Goal: Transaction & Acquisition: Purchase product/service

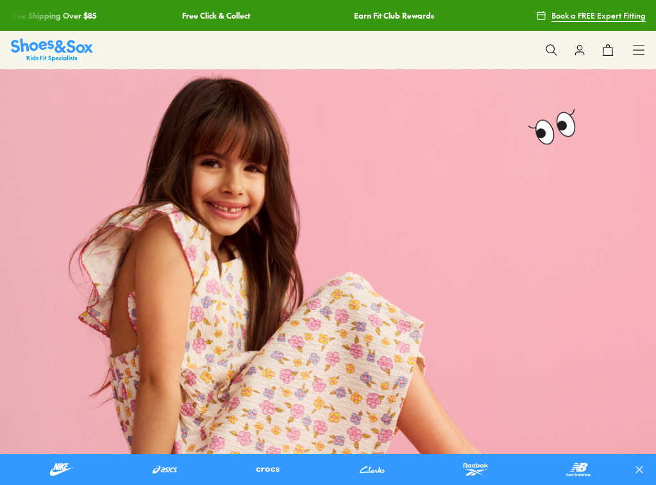
click at [548, 37] on button at bounding box center [551, 50] width 28 height 28
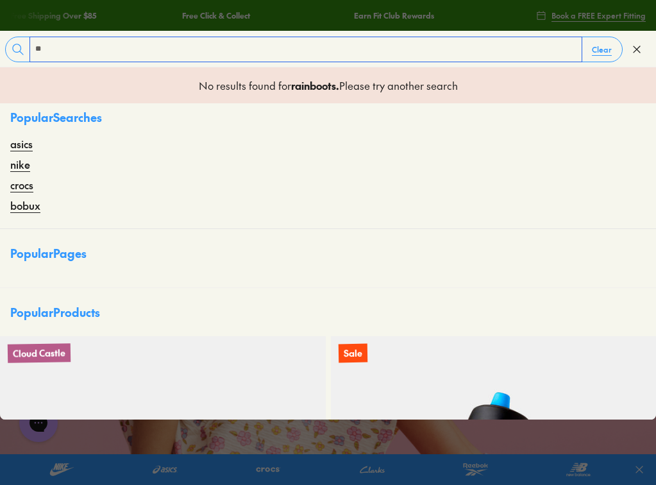
type input "*"
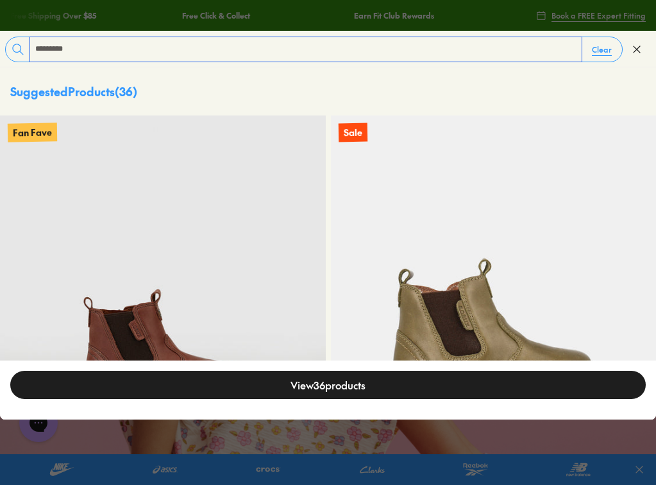
drag, startPoint x: 290, startPoint y: 51, endPoint x: 228, endPoint y: 45, distance: 61.8
click at [228, 45] on div "********* Clear" at bounding box center [313, 50] width 617 height 26
type input "**********"
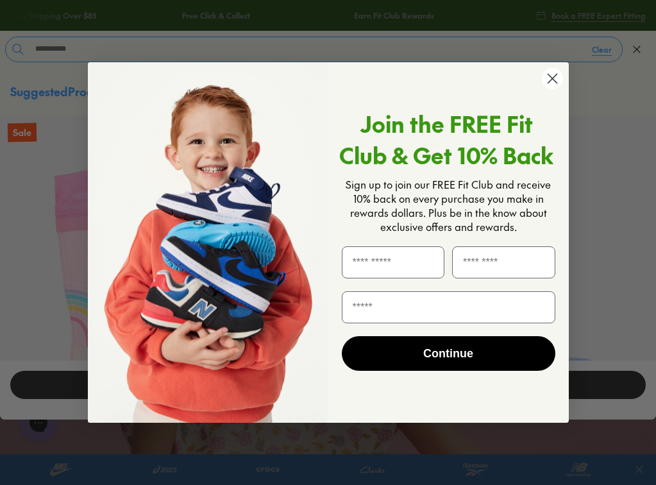
click at [547, 76] on circle "Close dialog" at bounding box center [551, 78] width 21 height 21
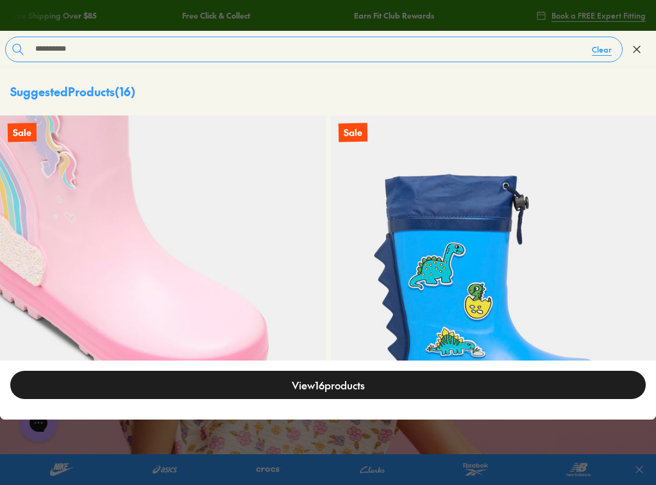
click at [309, 226] on img at bounding box center [163, 278] width 326 height 326
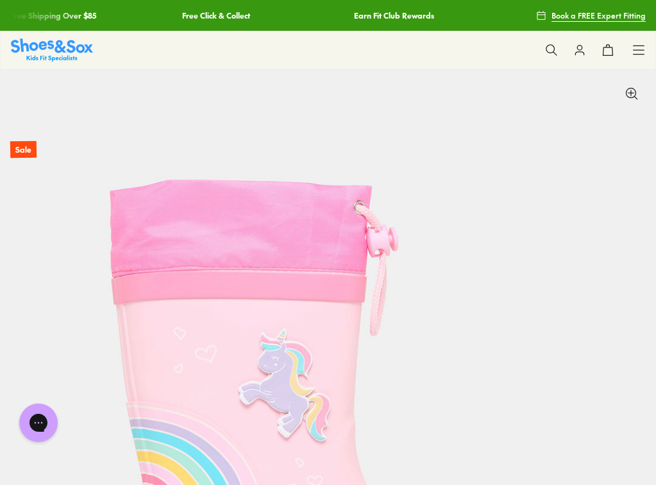
select select "*"
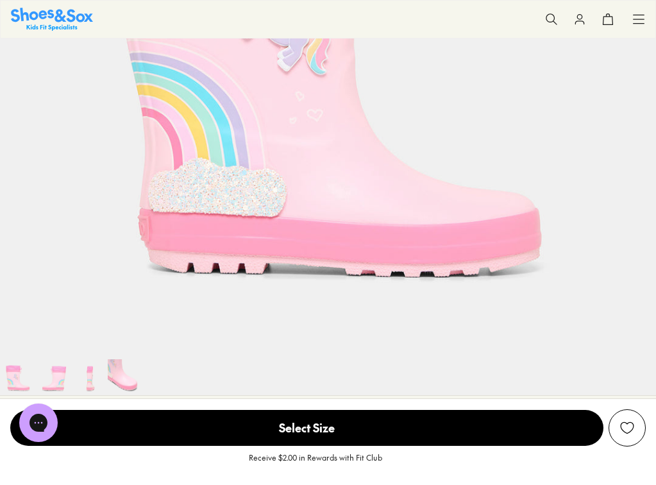
scroll to position [246, 0]
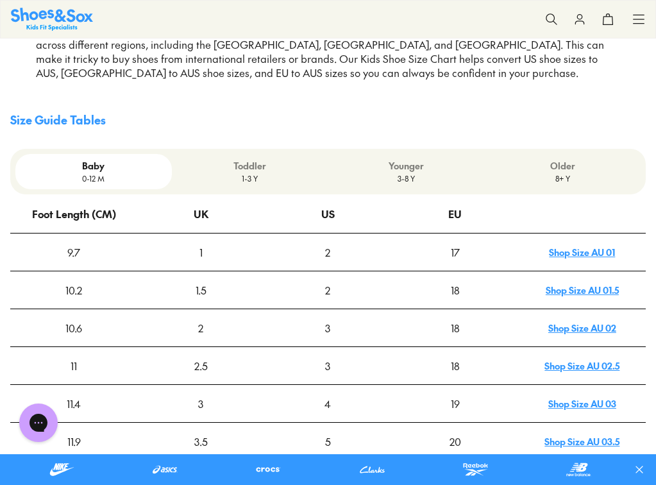
scroll to position [317, 0]
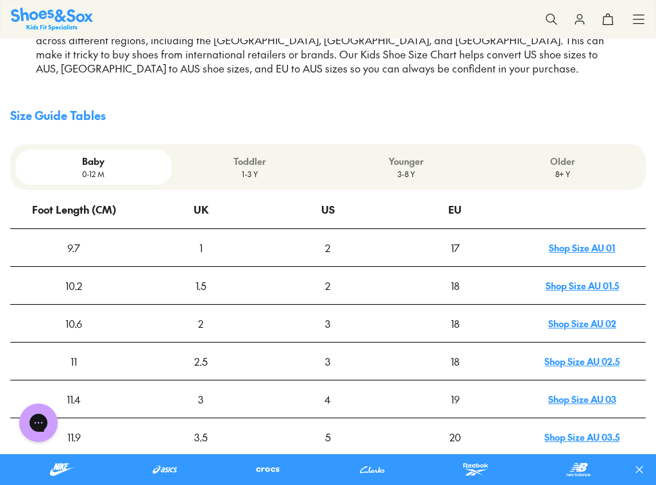
click at [471, 180] on p "3-8 Y" at bounding box center [406, 174] width 146 height 12
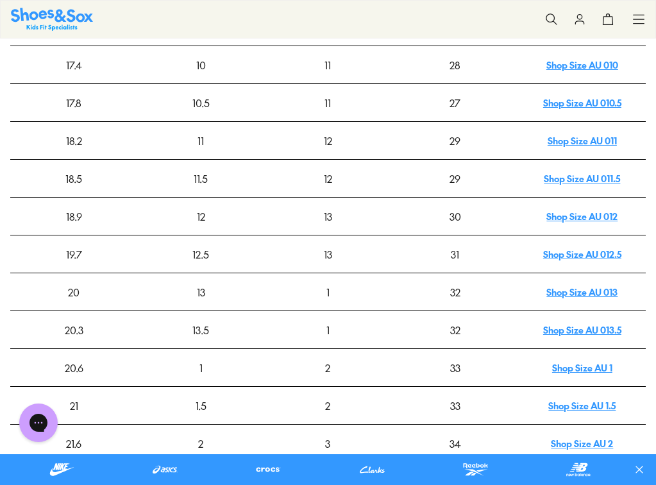
scroll to position [519, 0]
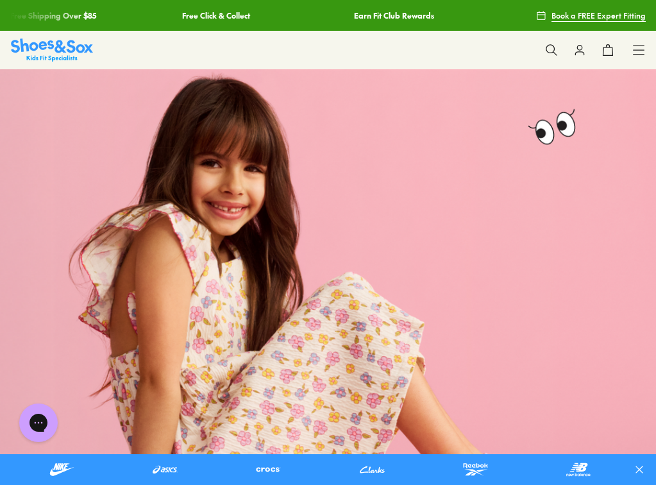
click at [551, 47] on icon at bounding box center [551, 50] width 13 height 13
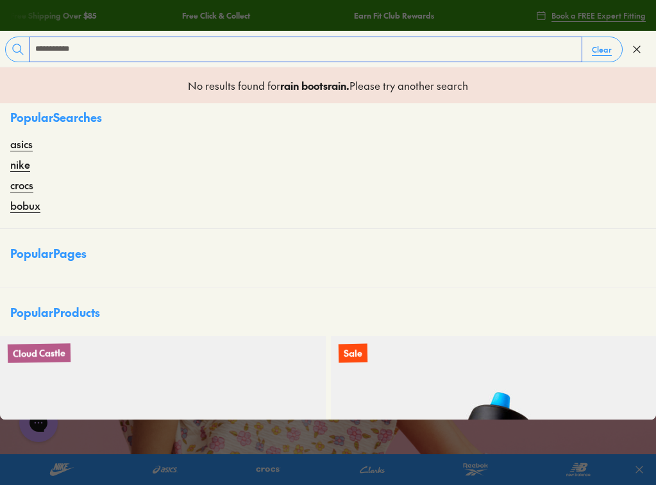
type input "**********"
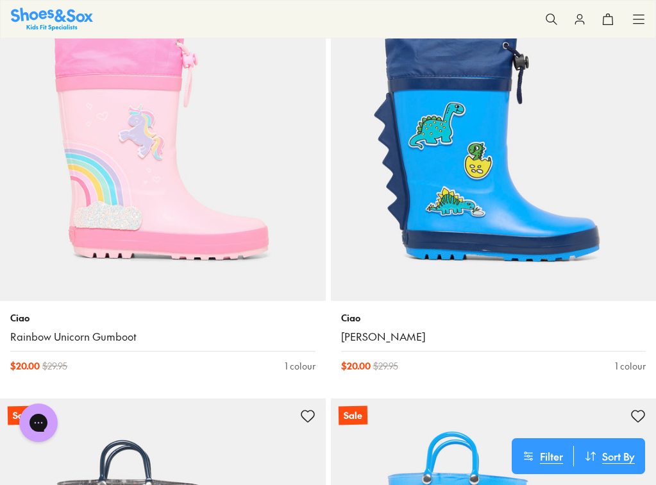
drag, startPoint x: 656, startPoint y: 85, endPoint x: 650, endPoint y: 187, distance: 101.5
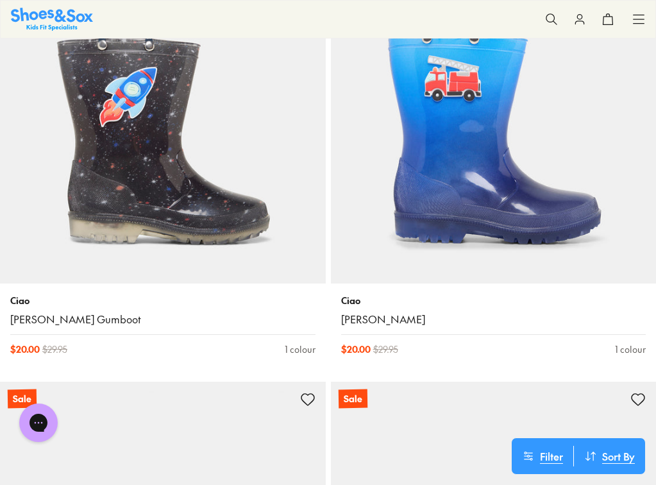
scroll to position [644, 0]
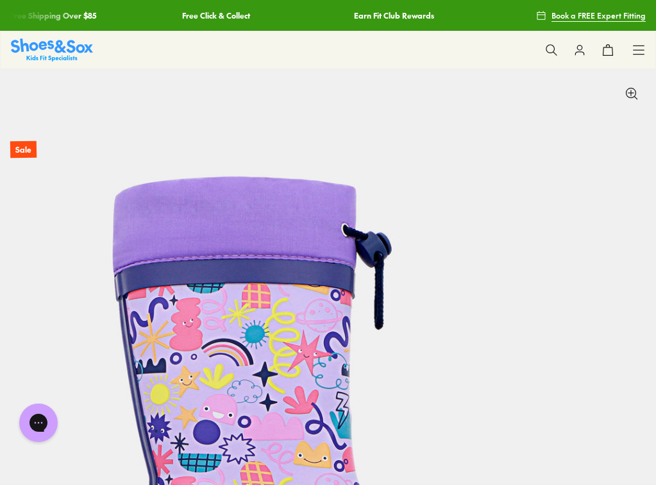
scroll to position [176, 0]
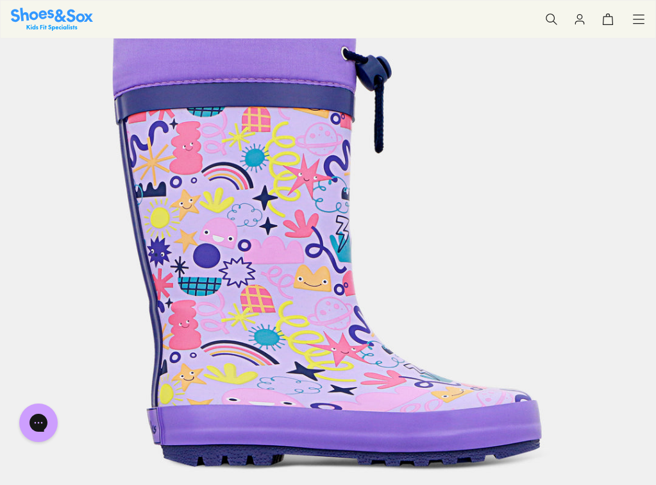
select select "*"
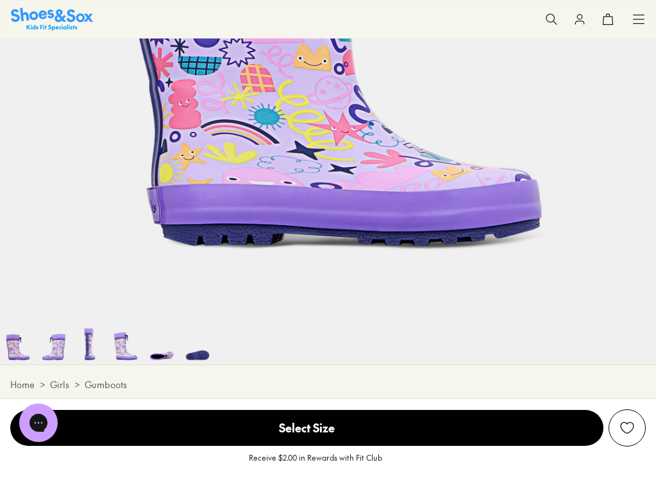
scroll to position [0, 0]
